Goal: Transaction & Acquisition: Subscribe to service/newsletter

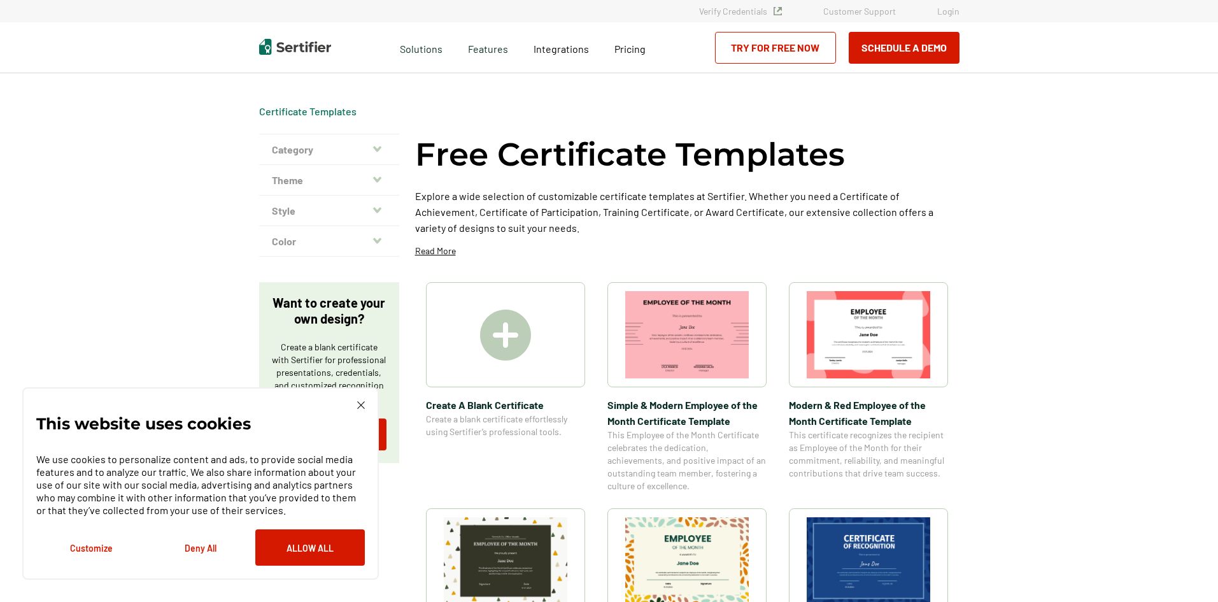
click at [502, 363] on div at bounding box center [505, 334] width 159 height 105
click at [287, 550] on button "Allow All" at bounding box center [310, 547] width 110 height 36
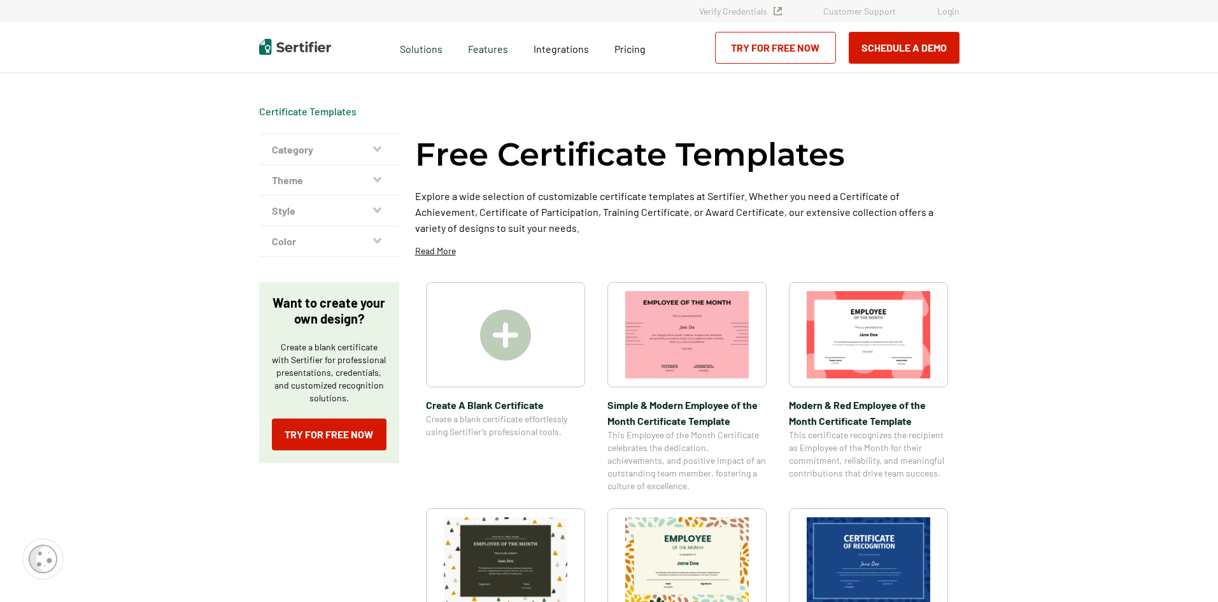
click at [383, 145] on button "Category" at bounding box center [329, 149] width 140 height 31
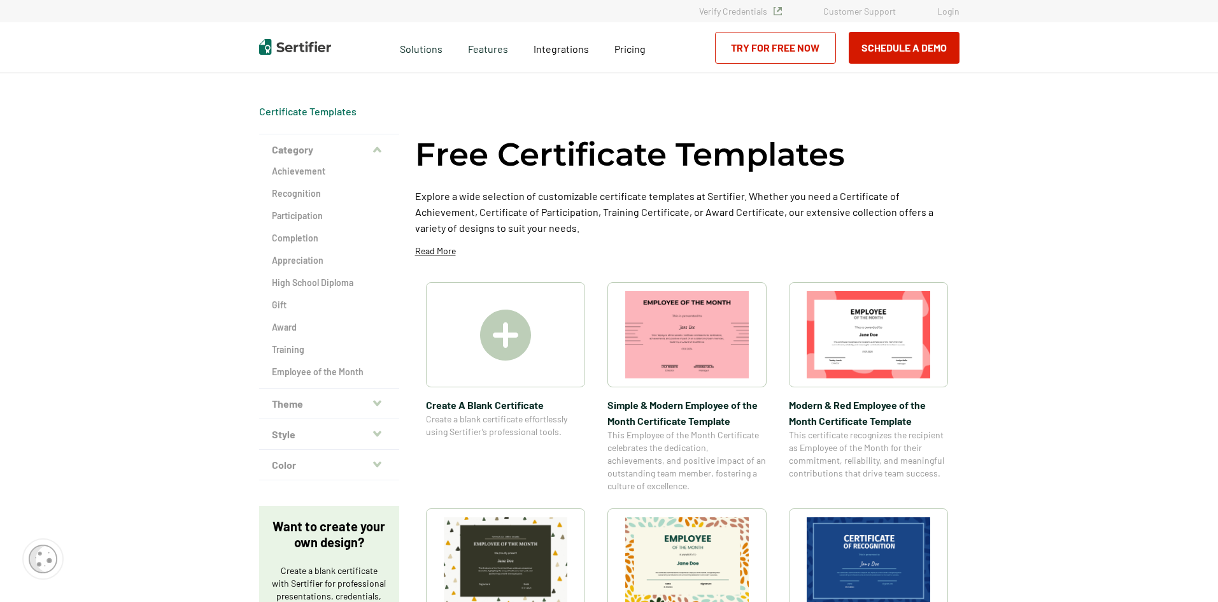
click at [340, 409] on button "Theme" at bounding box center [329, 403] width 140 height 31
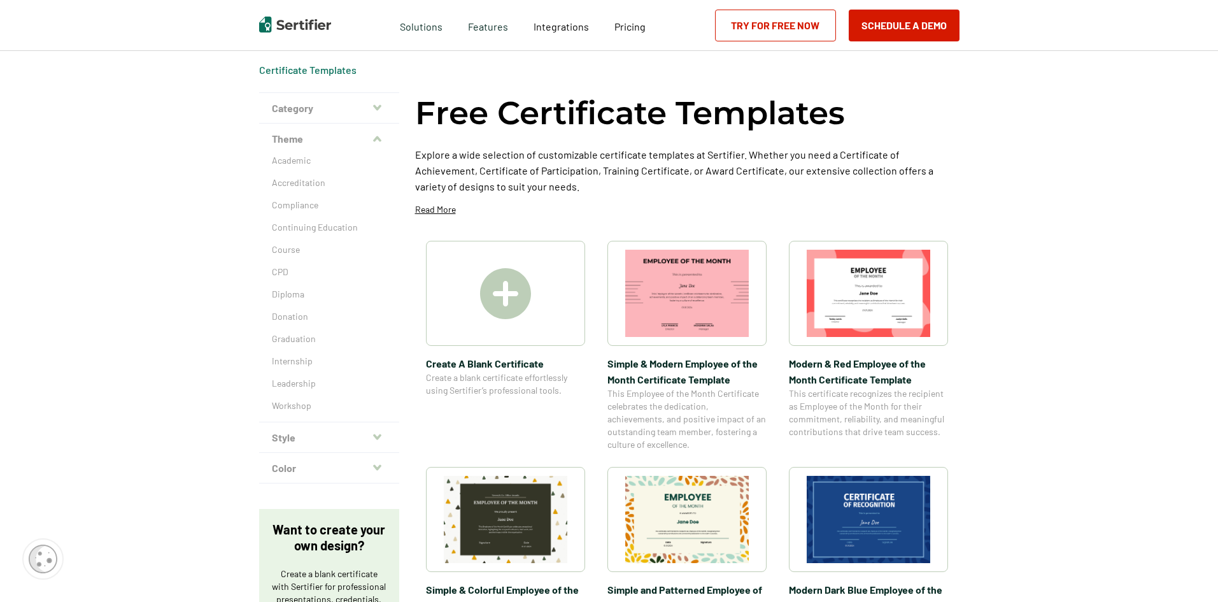
scroll to position [64, 0]
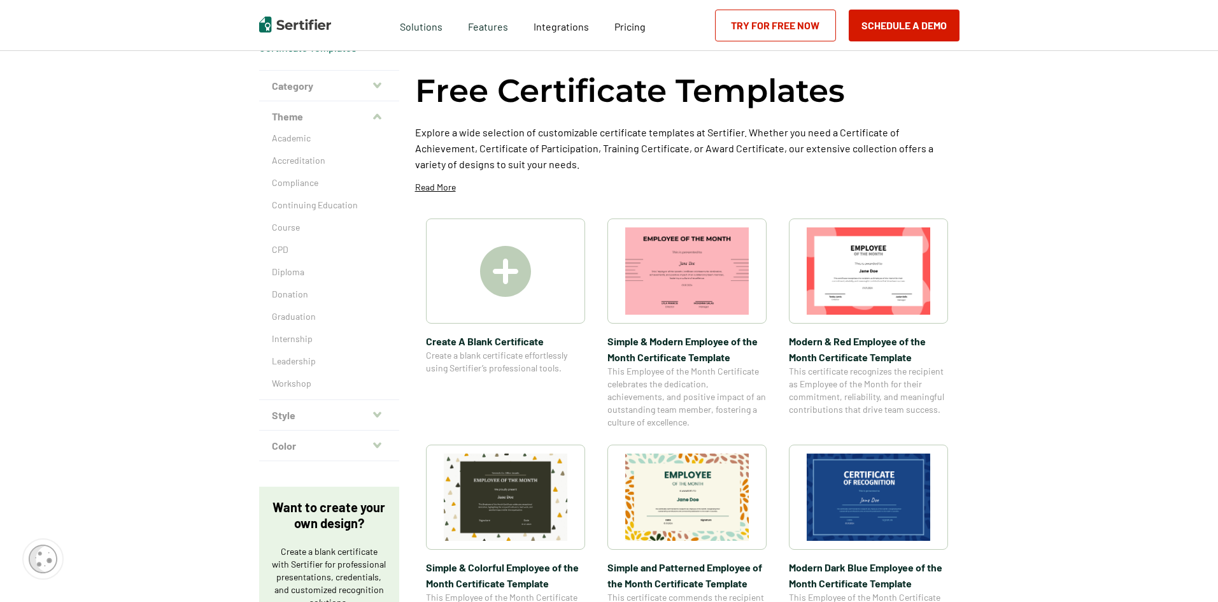
click at [381, 412] on icon "button" at bounding box center [377, 414] width 8 height 10
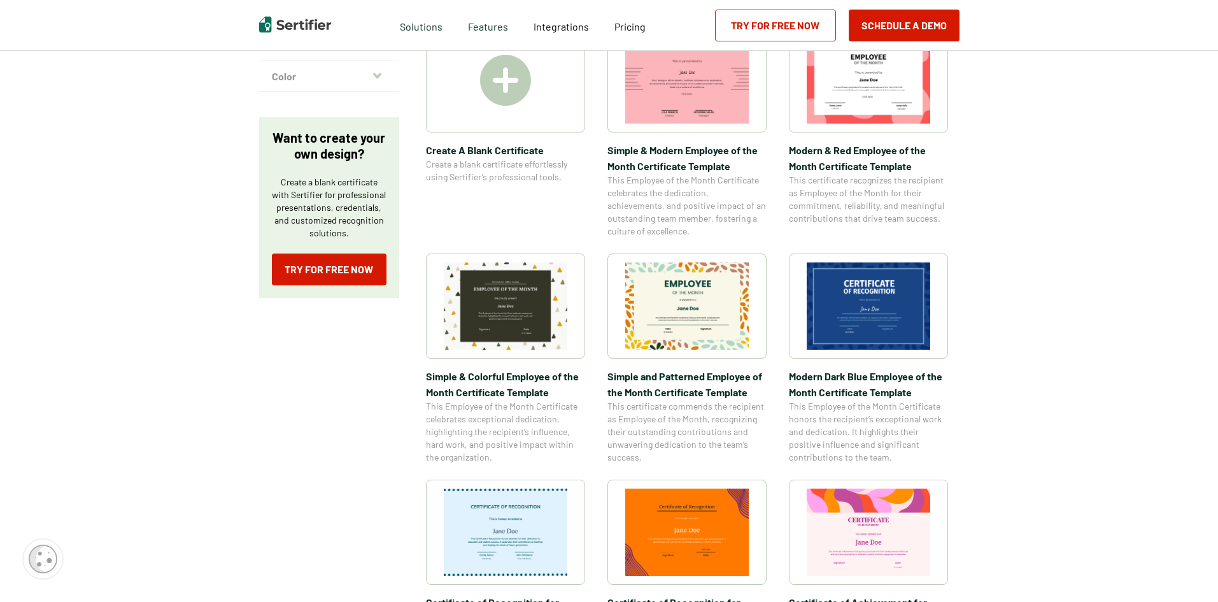
scroll to position [0, 0]
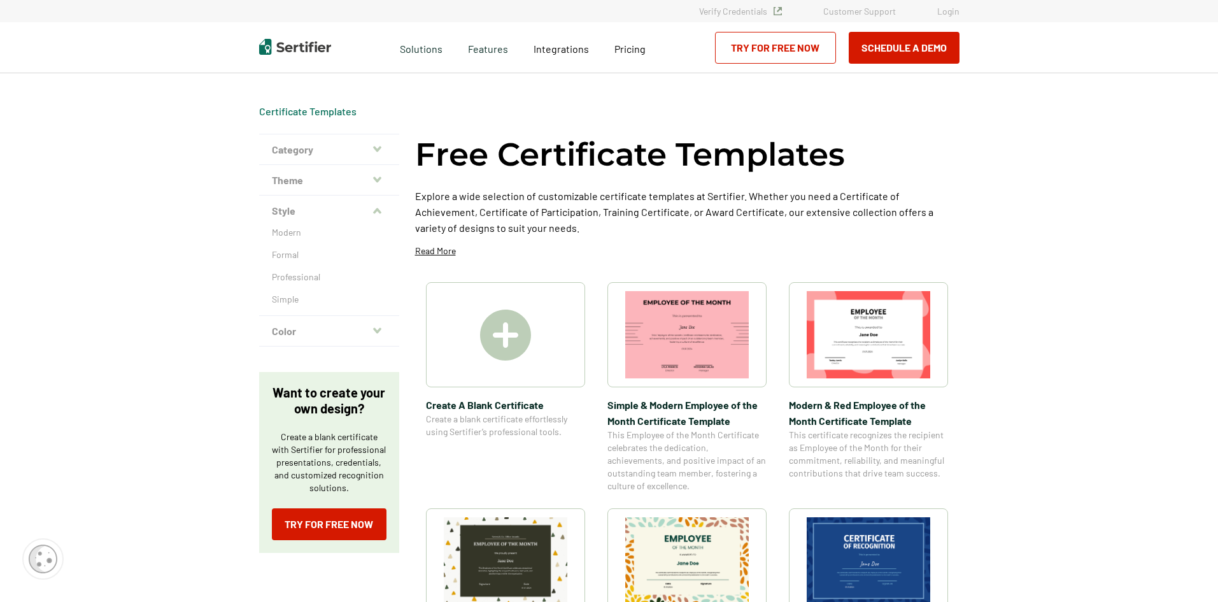
click at [511, 336] on img at bounding box center [505, 334] width 51 height 51
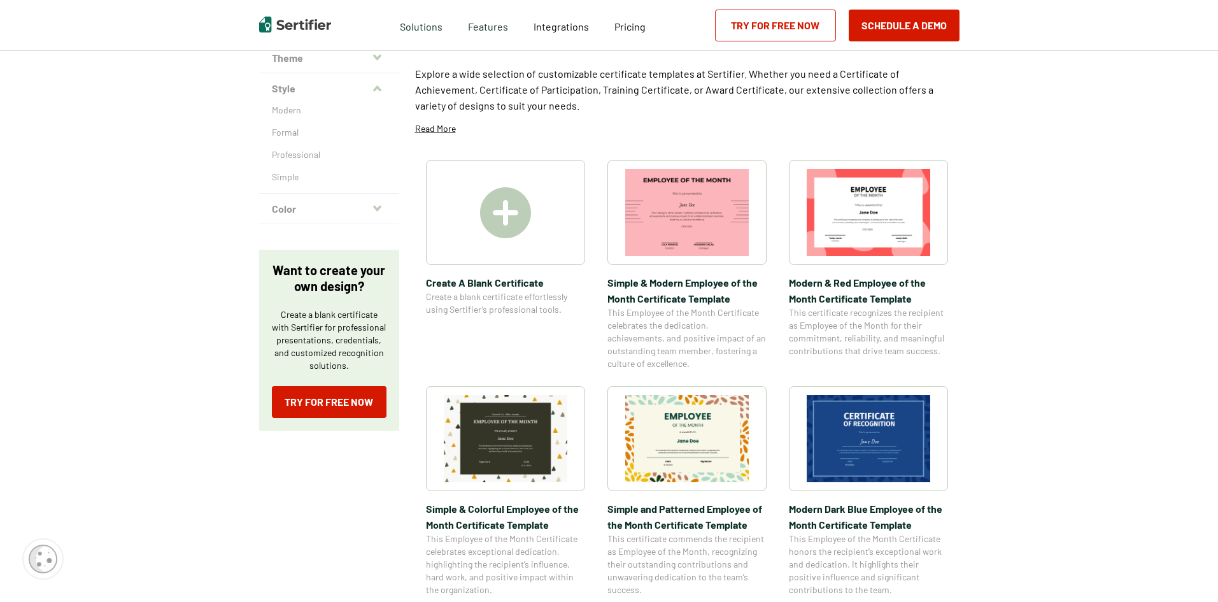
scroll to position [127, 0]
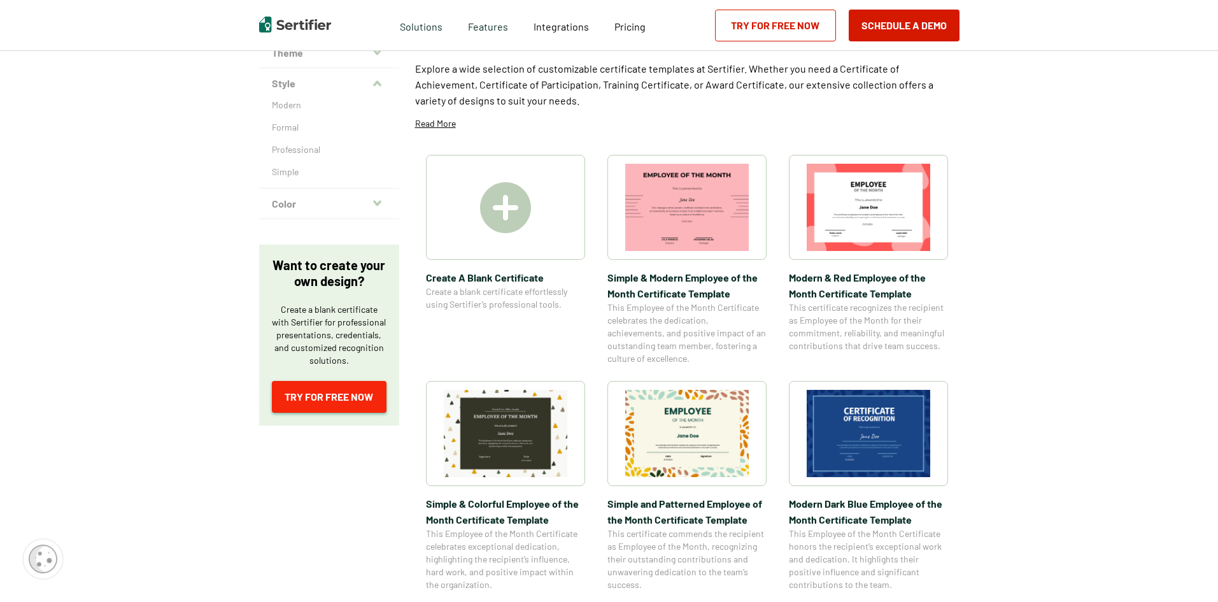
click at [311, 387] on link "Try for Free Now" at bounding box center [329, 397] width 115 height 32
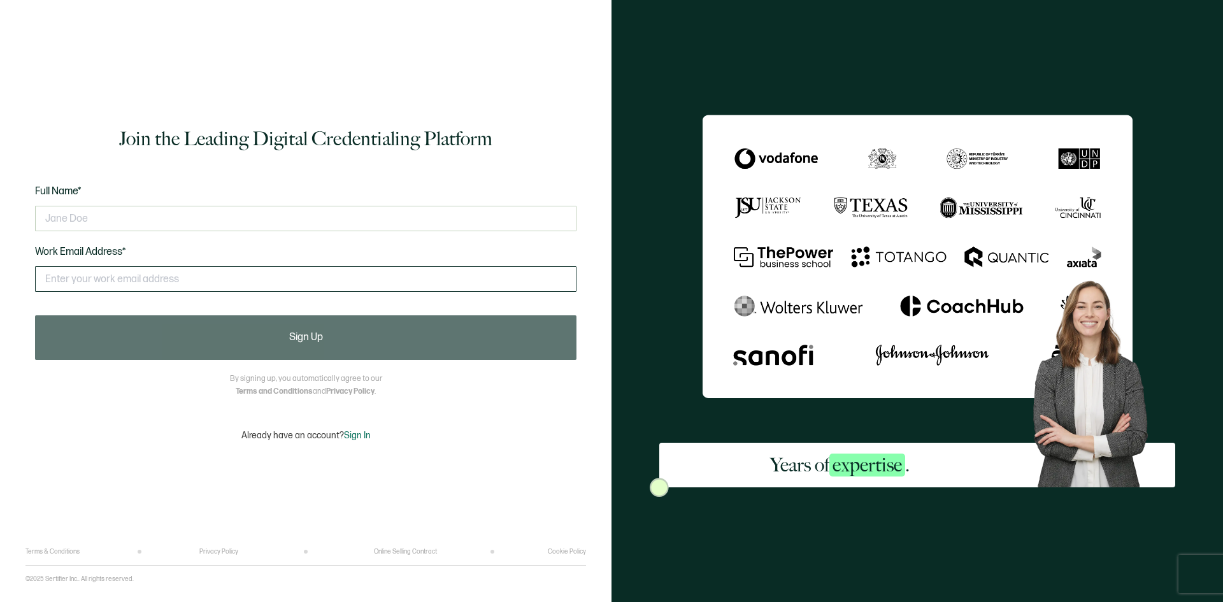
click at [279, 275] on input "text" at bounding box center [305, 278] width 541 height 25
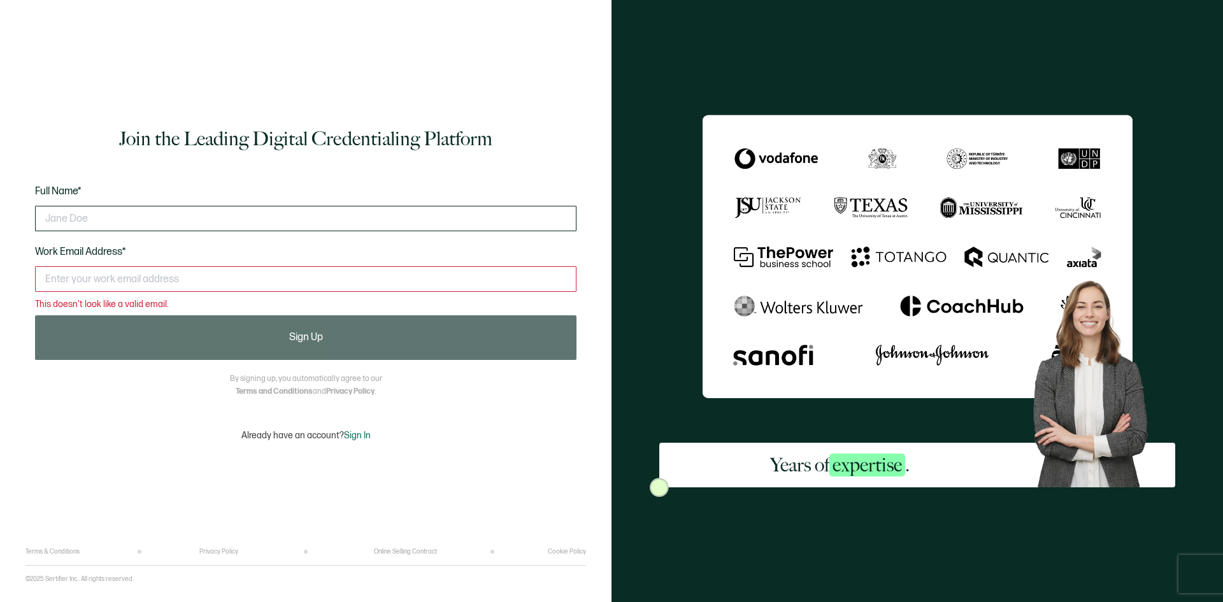
click at [234, 224] on input "text" at bounding box center [305, 218] width 541 height 25
click at [443, 219] on input "text" at bounding box center [305, 218] width 541 height 25
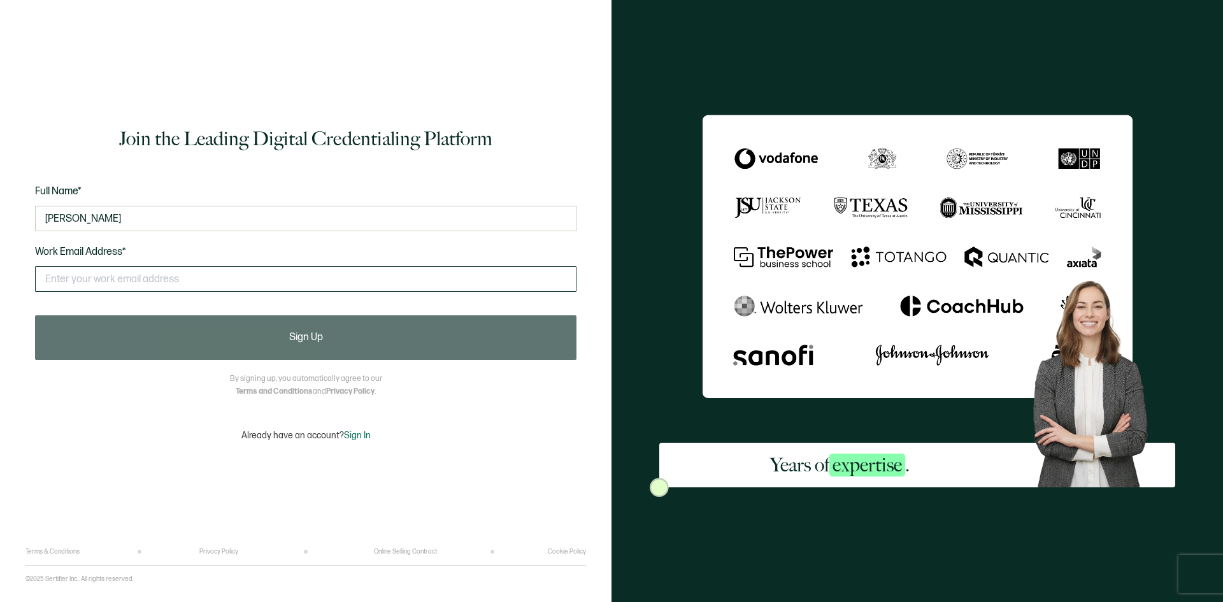
type input "matt bar"
click at [395, 275] on input "text" at bounding box center [305, 278] width 541 height 25
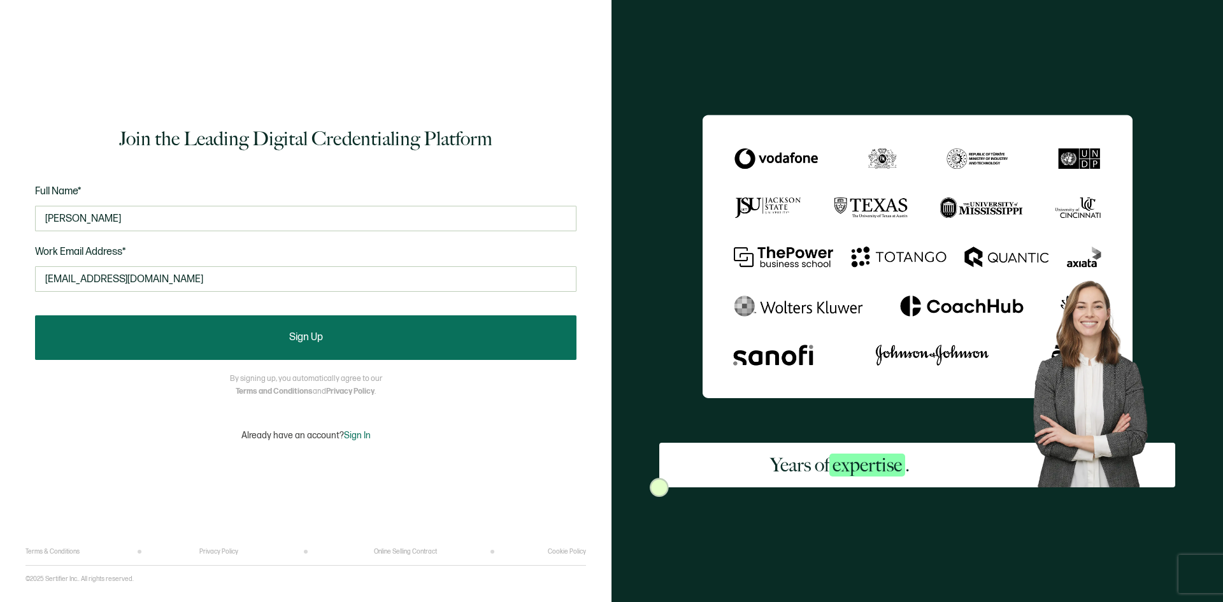
type input "mbarr7572@gmail.com"
click at [369, 342] on button "Sign Up" at bounding box center [305, 337] width 541 height 45
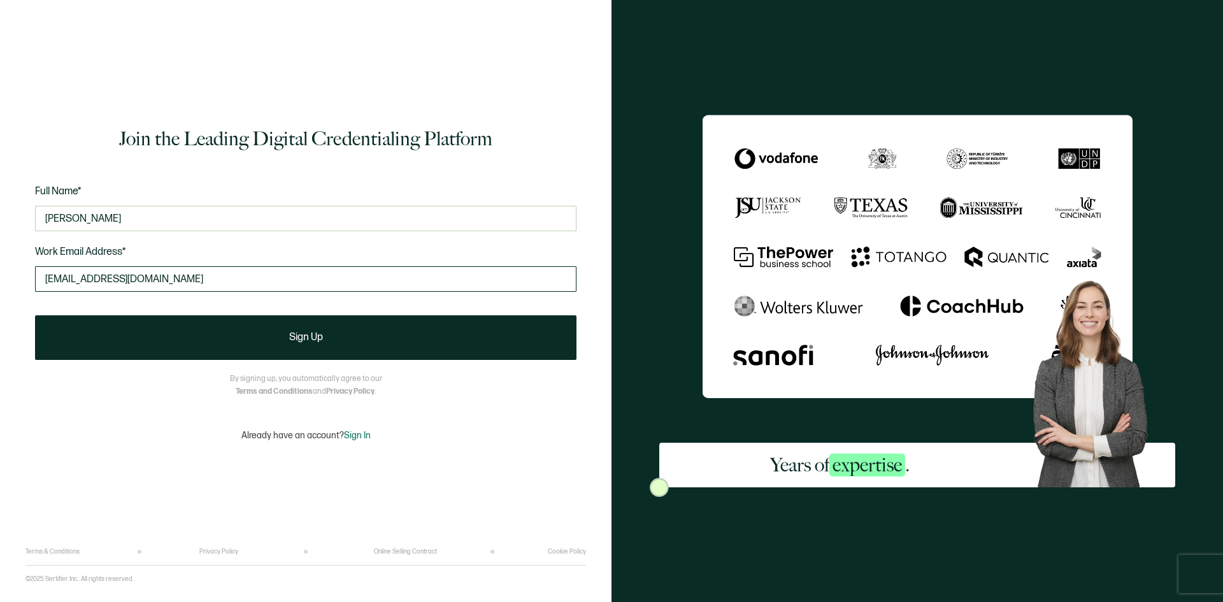
click at [181, 280] on input "mbarr7572@gmail.com" at bounding box center [305, 278] width 541 height 25
click at [234, 217] on input "matt bar" at bounding box center [305, 218] width 541 height 25
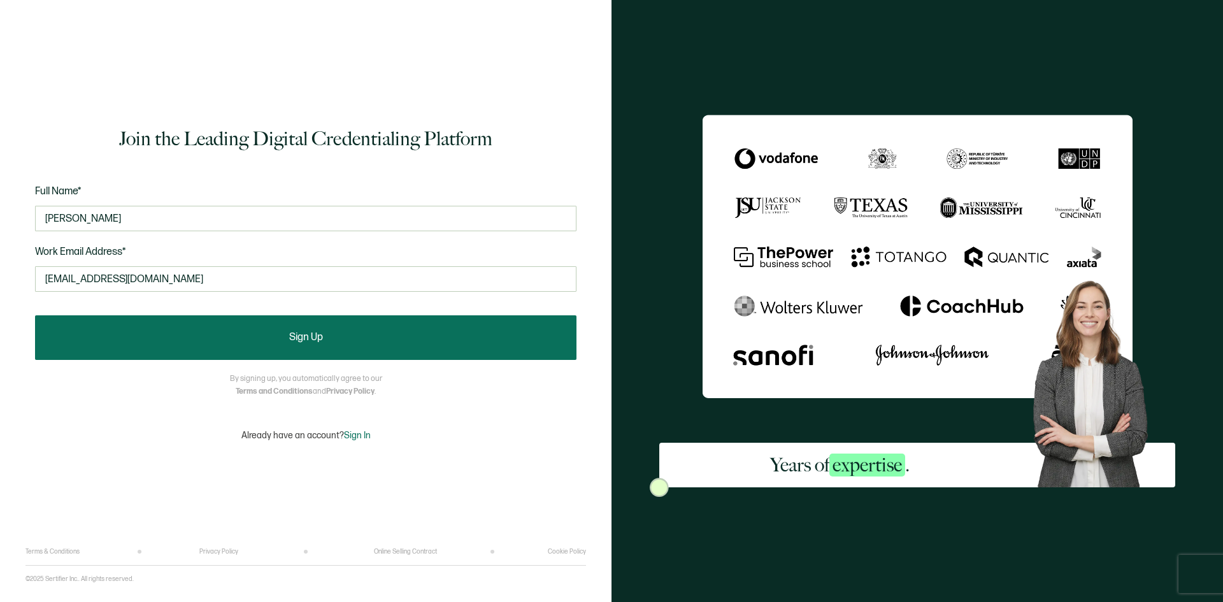
type input "matt barrett"
click at [304, 343] on button "Sign Up" at bounding box center [305, 337] width 541 height 45
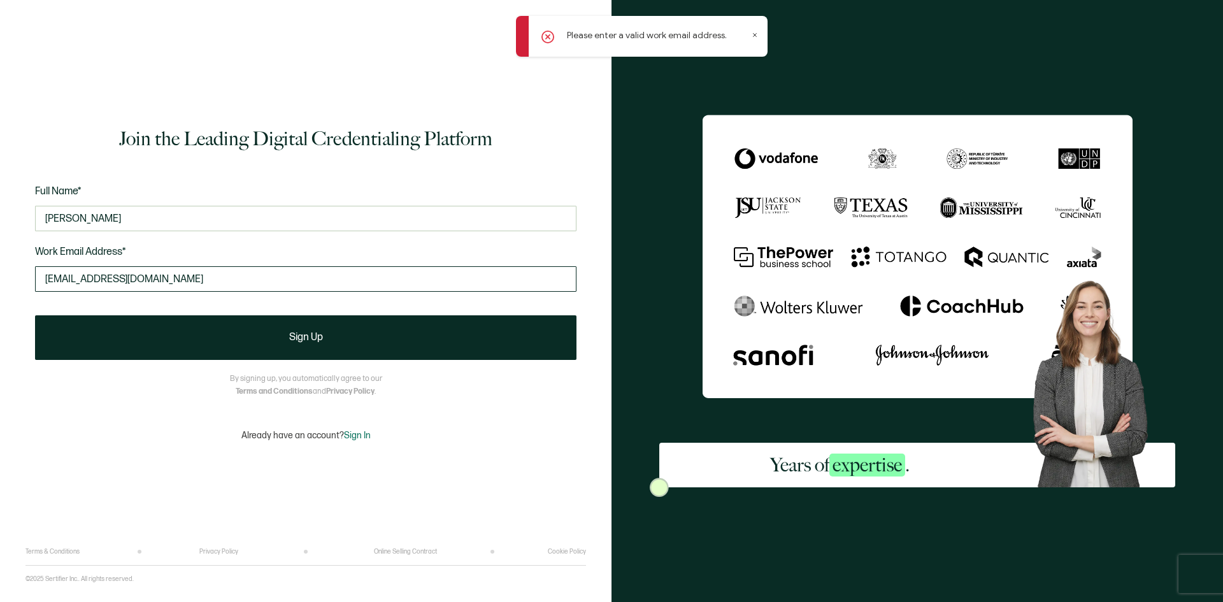
click at [319, 281] on input "mbarr7572@gmail.com" at bounding box center [305, 278] width 541 height 25
click at [49, 276] on input "mbarr7572@gmail.com" at bounding box center [305, 278] width 541 height 25
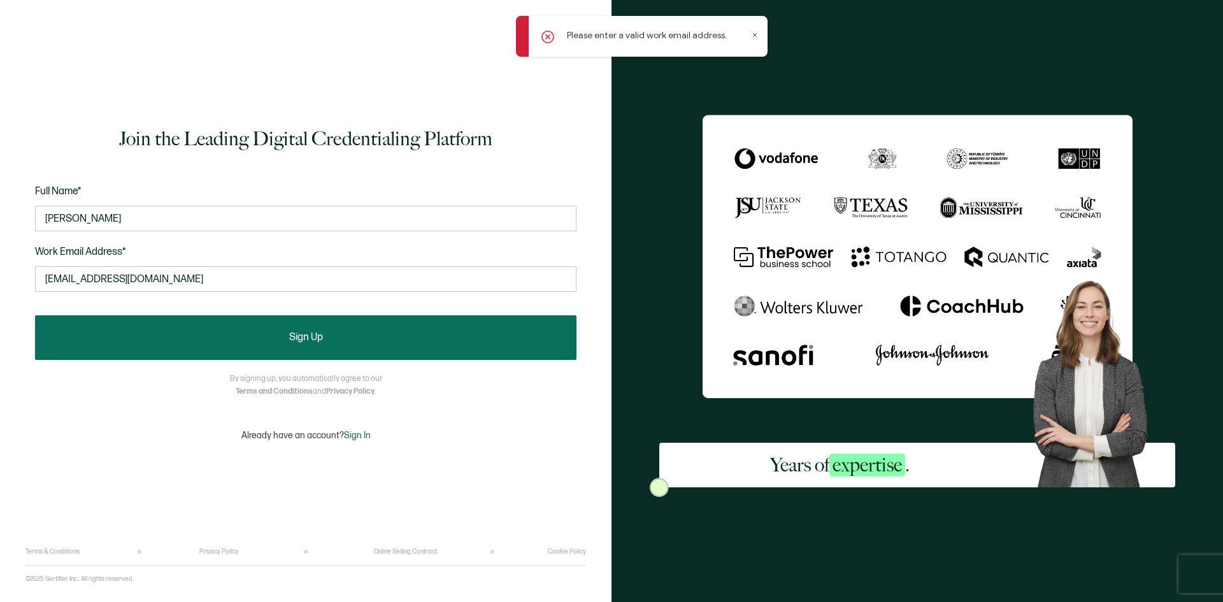
type input "Mbarr7572@gmail.com"
click at [273, 335] on button "Sign Up" at bounding box center [305, 337] width 541 height 45
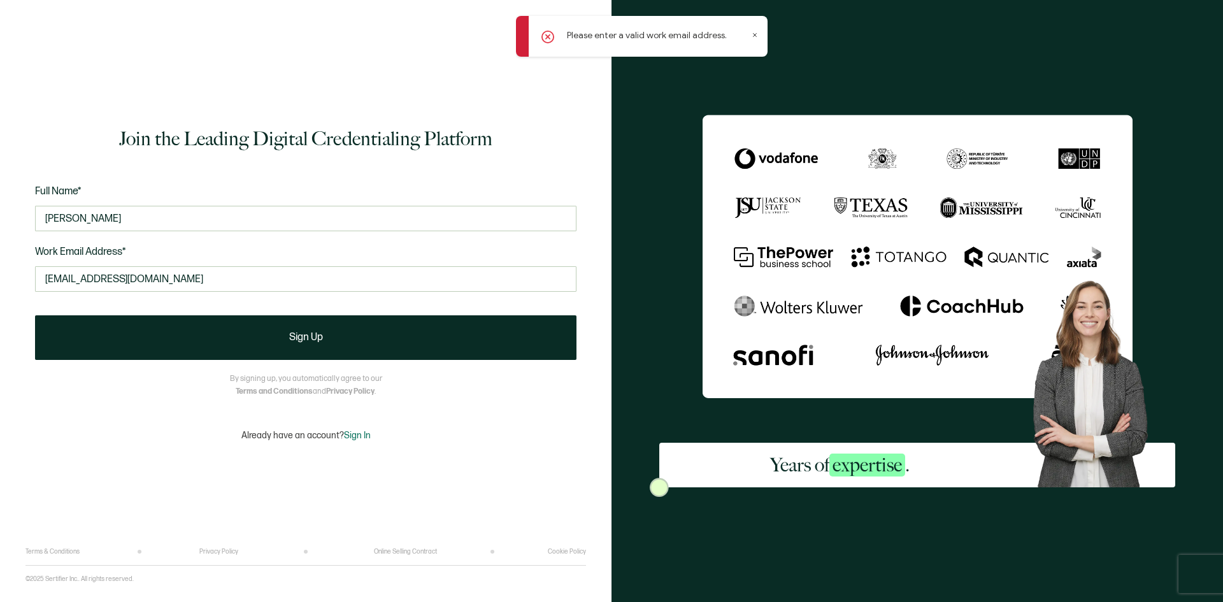
click at [755, 34] on icon at bounding box center [754, 35] width 6 height 6
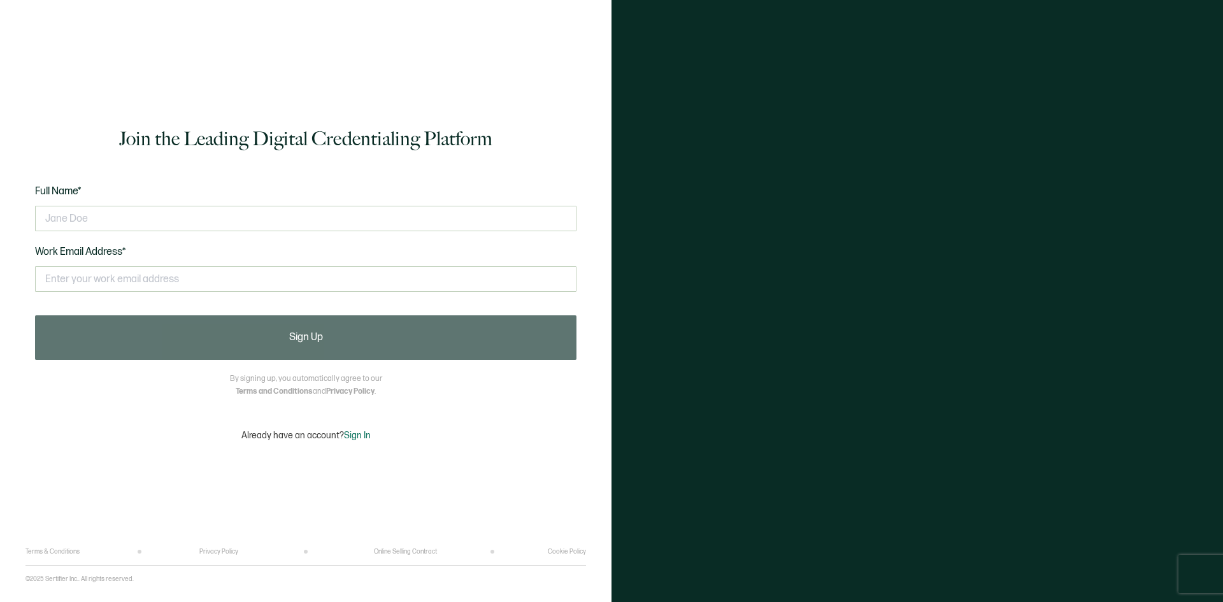
click at [319, 401] on div "Join the Leading Digital Credentialing Platform Full Name* Work Email Address* …" at bounding box center [305, 283] width 560 height 529
